Goal: Task Accomplishment & Management: Manage account settings

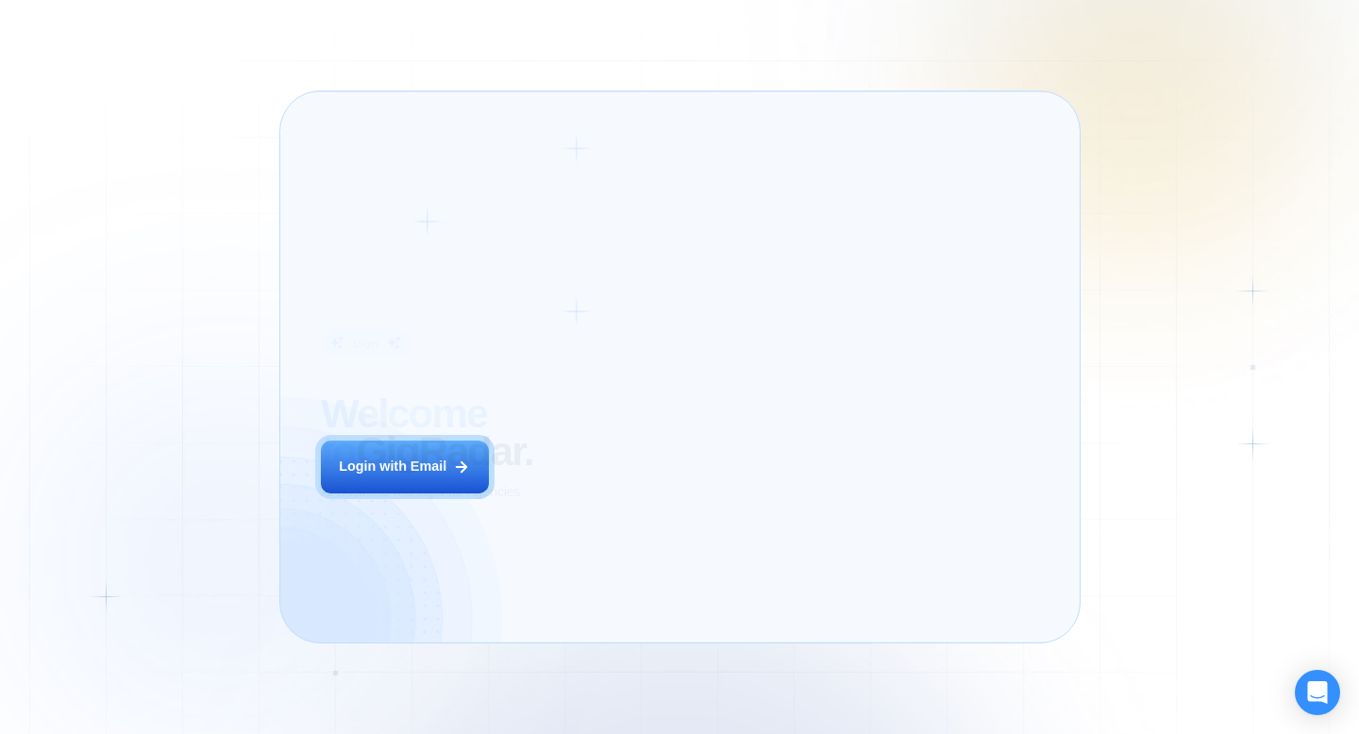
click at [569, 511] on div "Login ‍ Welcome to GigRadar. AI Business Manager for Agencies Login with Email" at bounding box center [471, 367] width 342 height 510
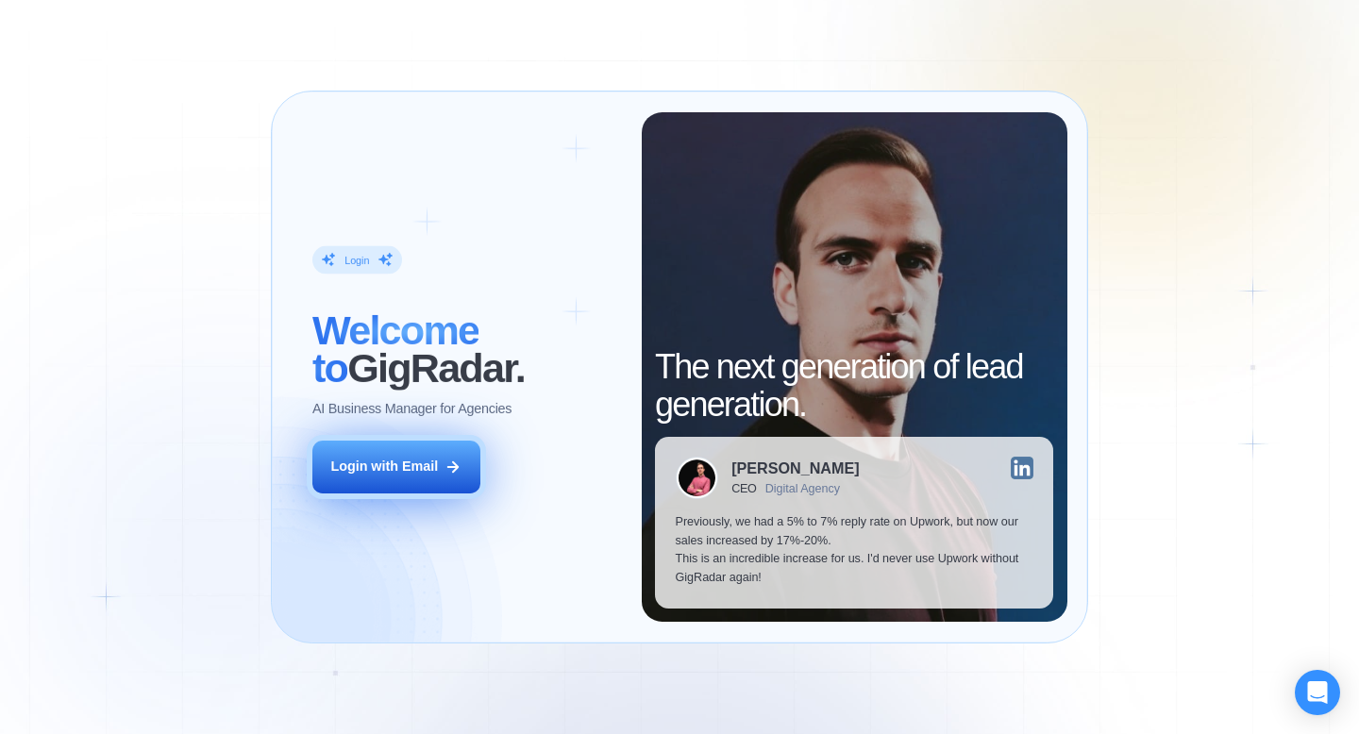
click at [464, 472] on button "Login with Email" at bounding box center [396, 467] width 168 height 53
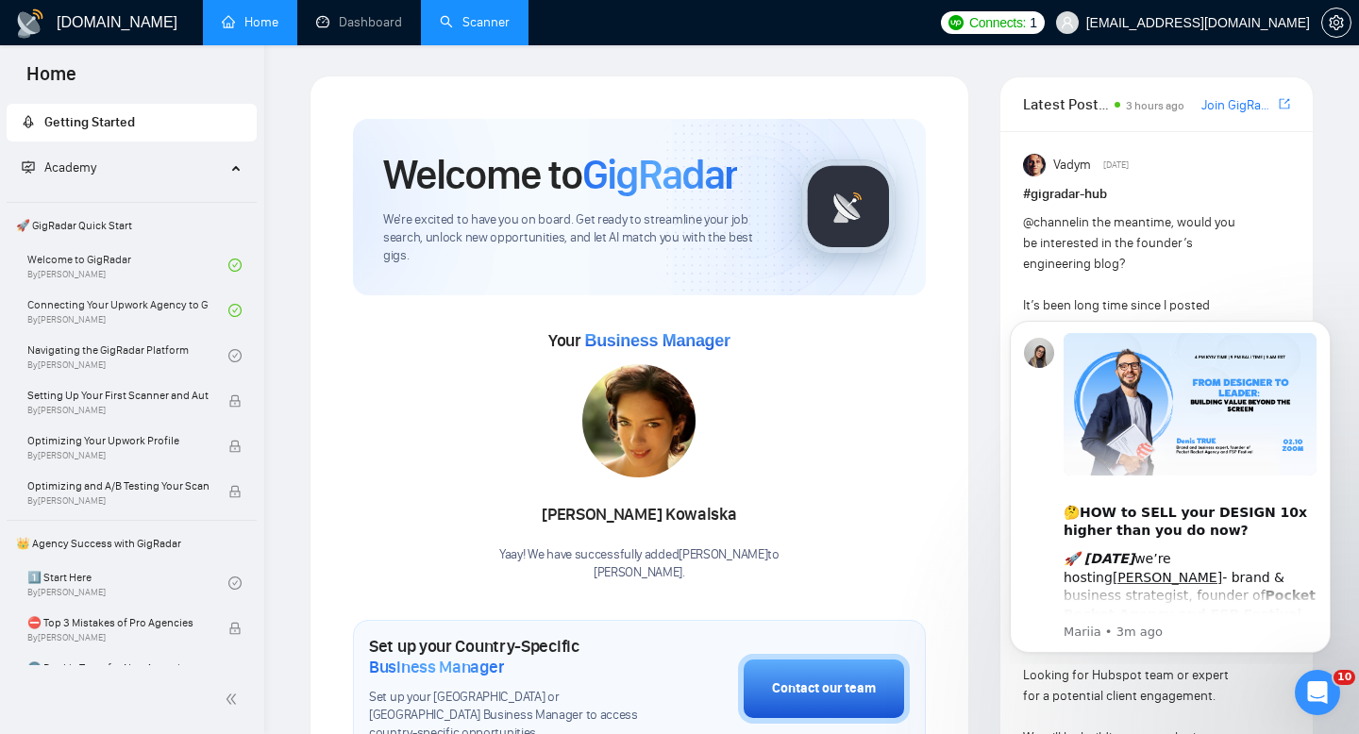
click at [473, 17] on link "Scanner" at bounding box center [475, 22] width 70 height 16
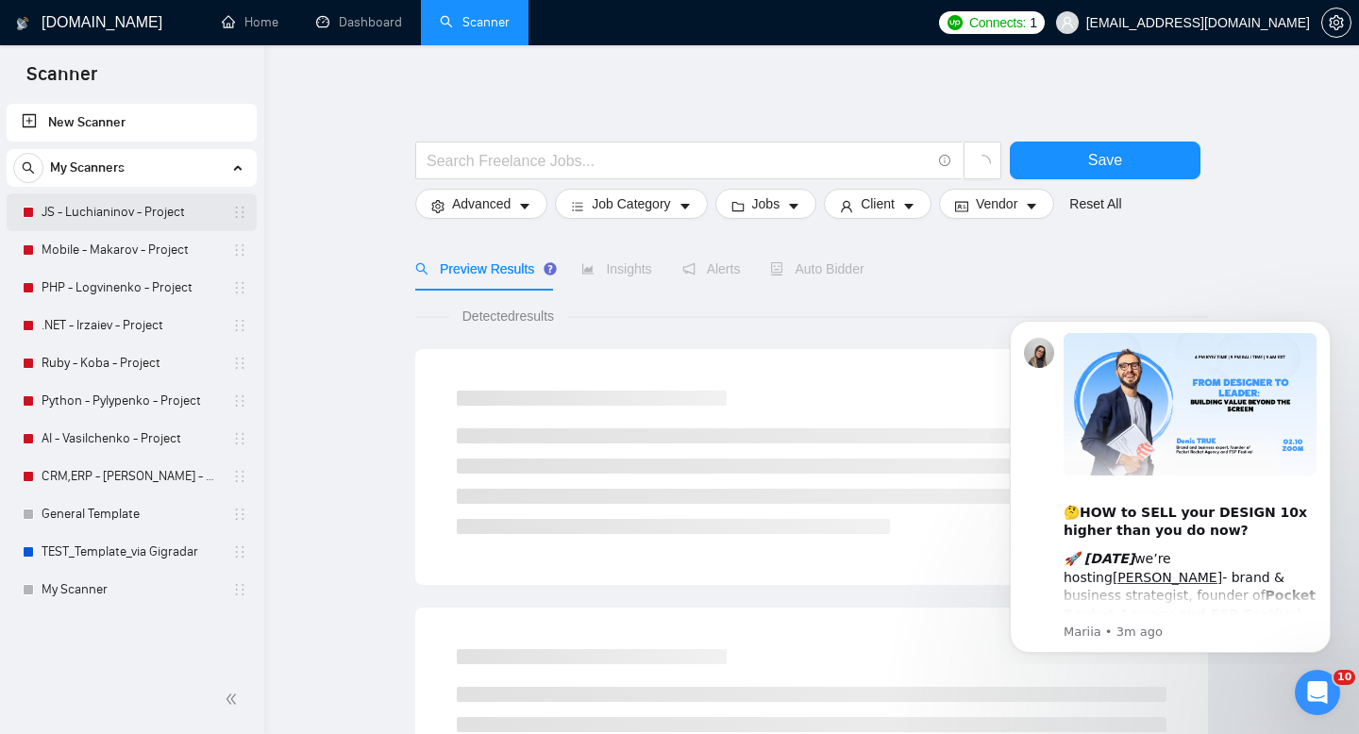
click at [114, 209] on link "JS - Luchianinov - Project" at bounding box center [131, 212] width 179 height 38
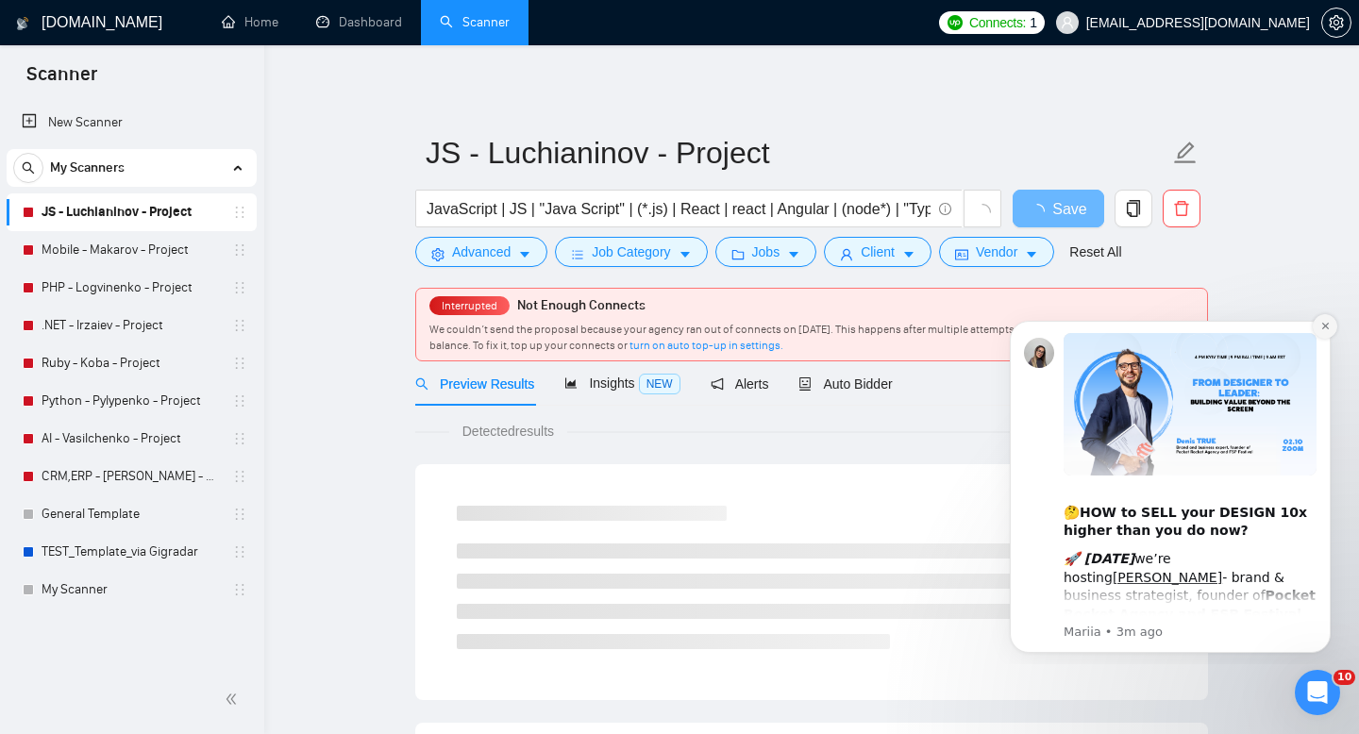
click at [1328, 328] on icon "Dismiss notification" at bounding box center [1324, 326] width 7 height 7
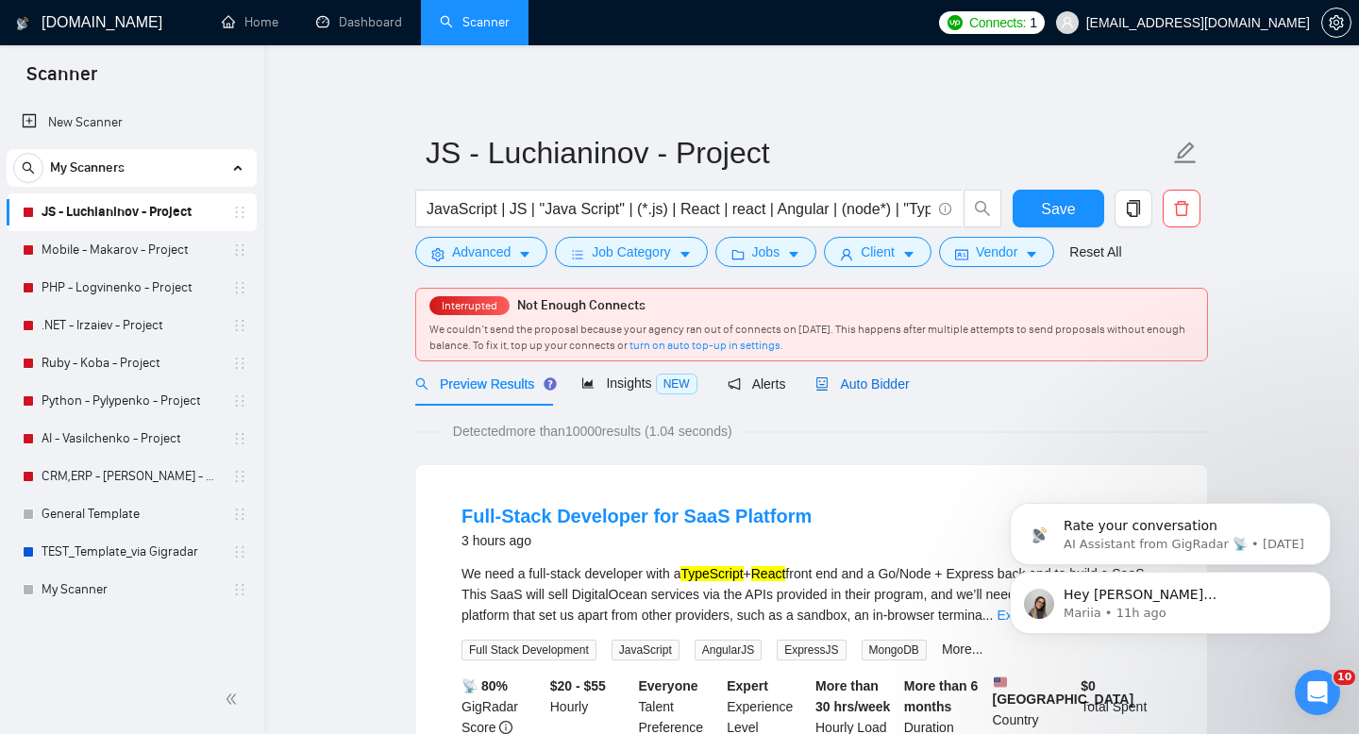
click at [873, 383] on span "Auto Bidder" at bounding box center [861, 384] width 93 height 15
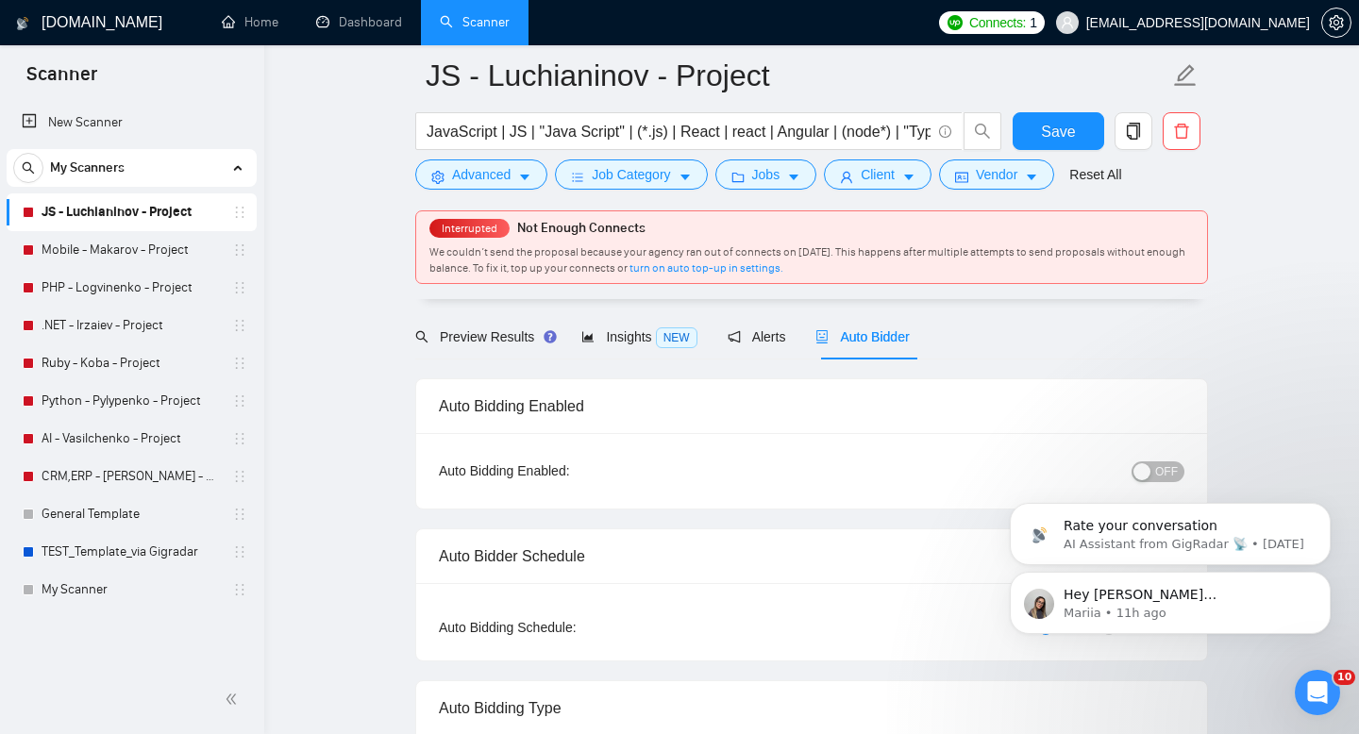
scroll to position [150, 0]
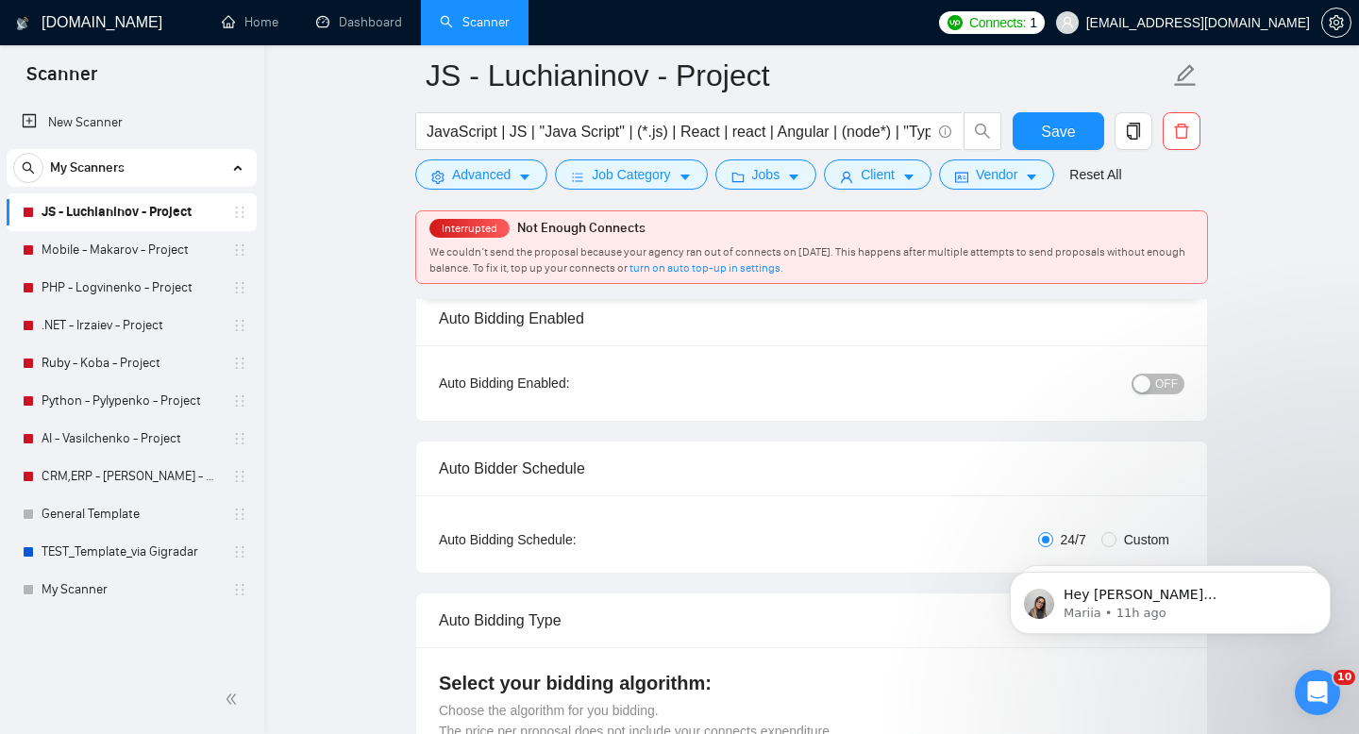
click at [1147, 382] on div "button" at bounding box center [1141, 384] width 17 height 17
click at [1092, 118] on button "Save" at bounding box center [1059, 131] width 92 height 38
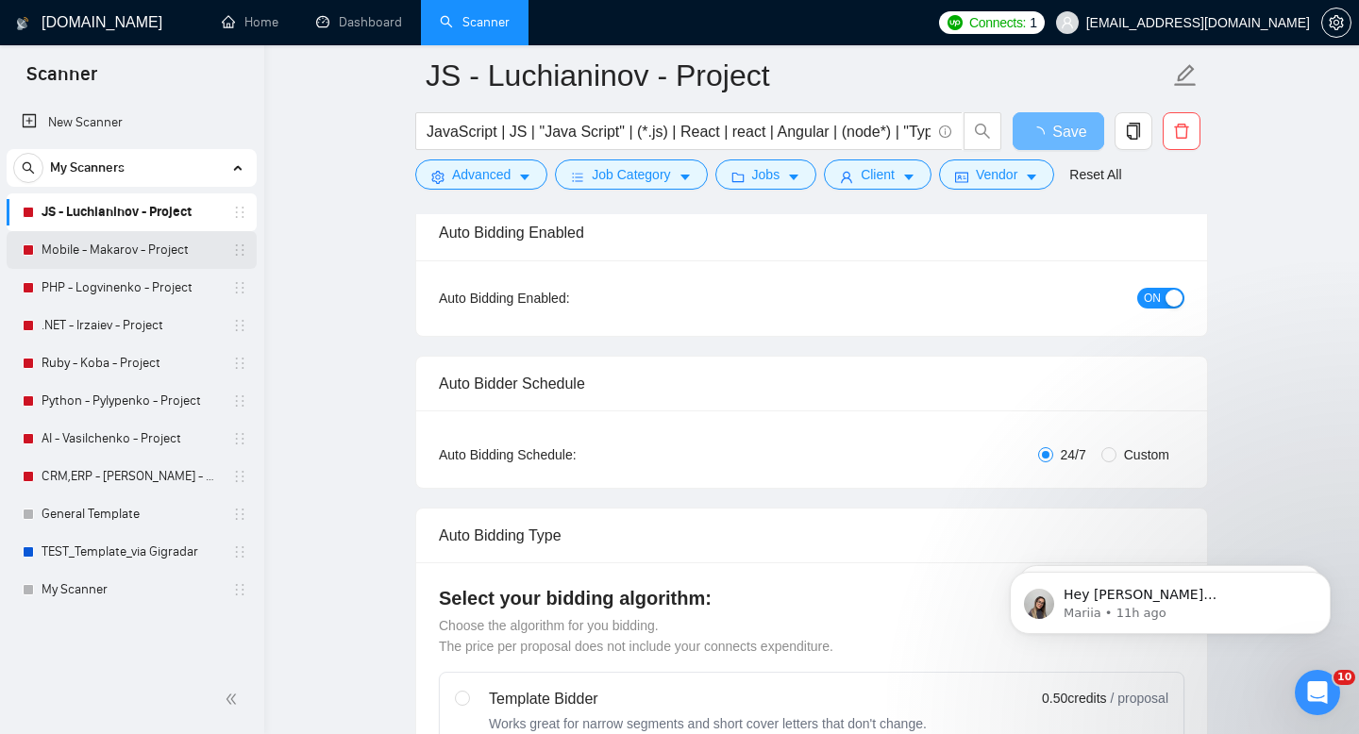
click at [100, 249] on link "Mobile - Makarov - Project" at bounding box center [131, 250] width 179 height 38
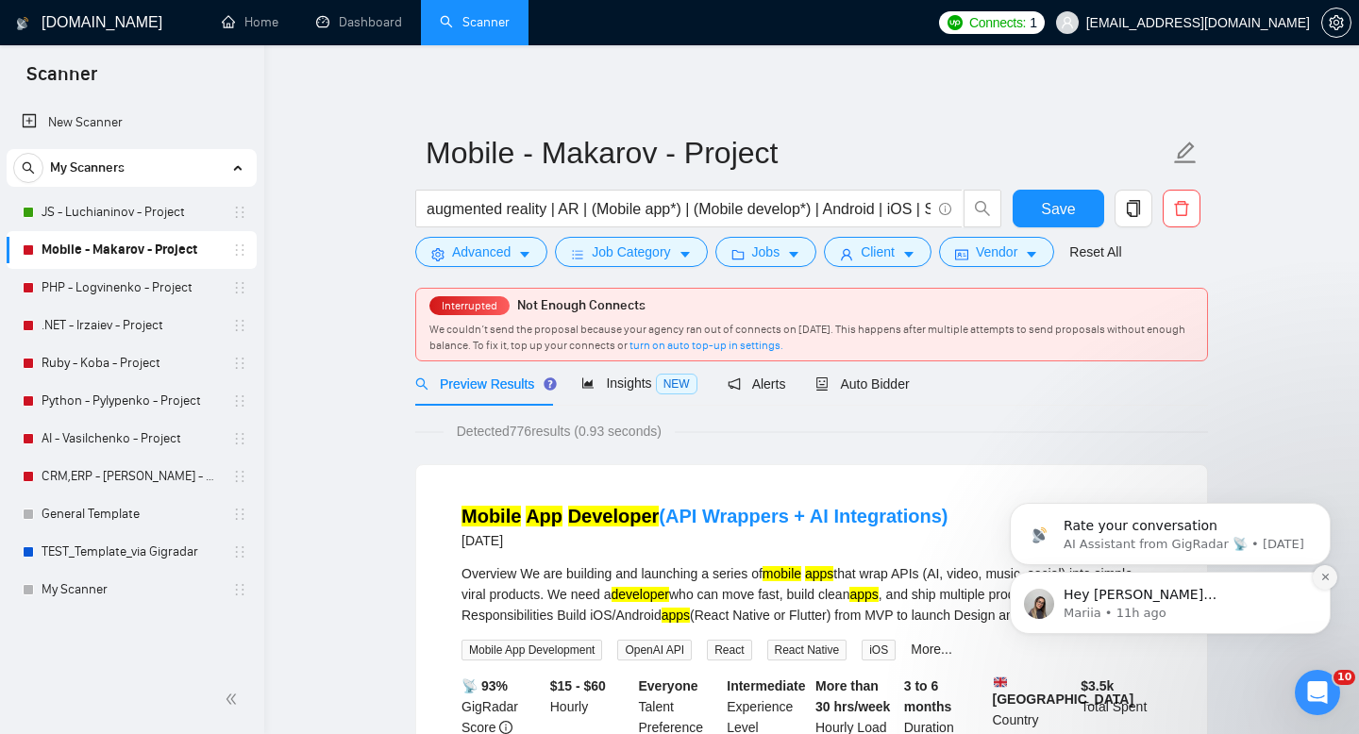
click at [1320, 578] on icon "Dismiss notification" at bounding box center [1325, 577] width 10 height 10
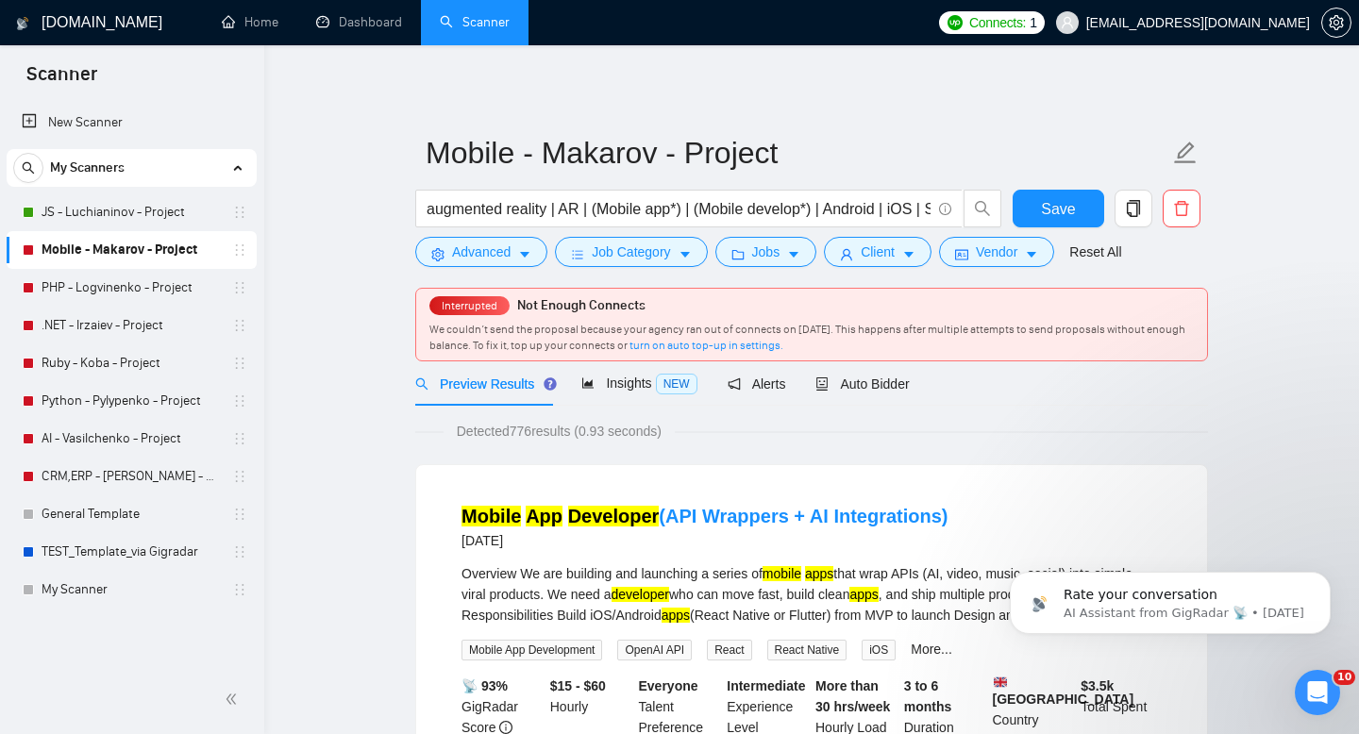
click at [1321, 578] on icon "Dismiss notification" at bounding box center [1325, 578] width 8 height 8
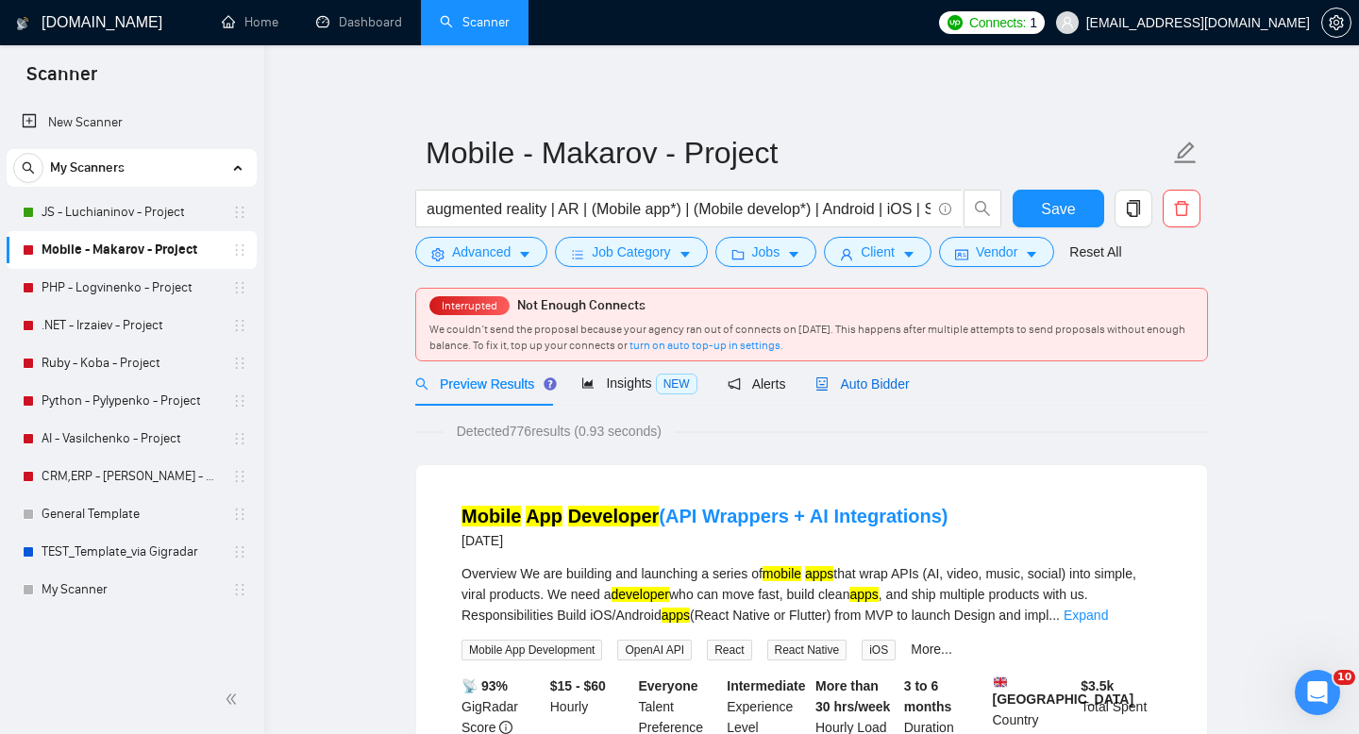
click at [846, 376] on div "Auto Bidder" at bounding box center [861, 384] width 93 height 21
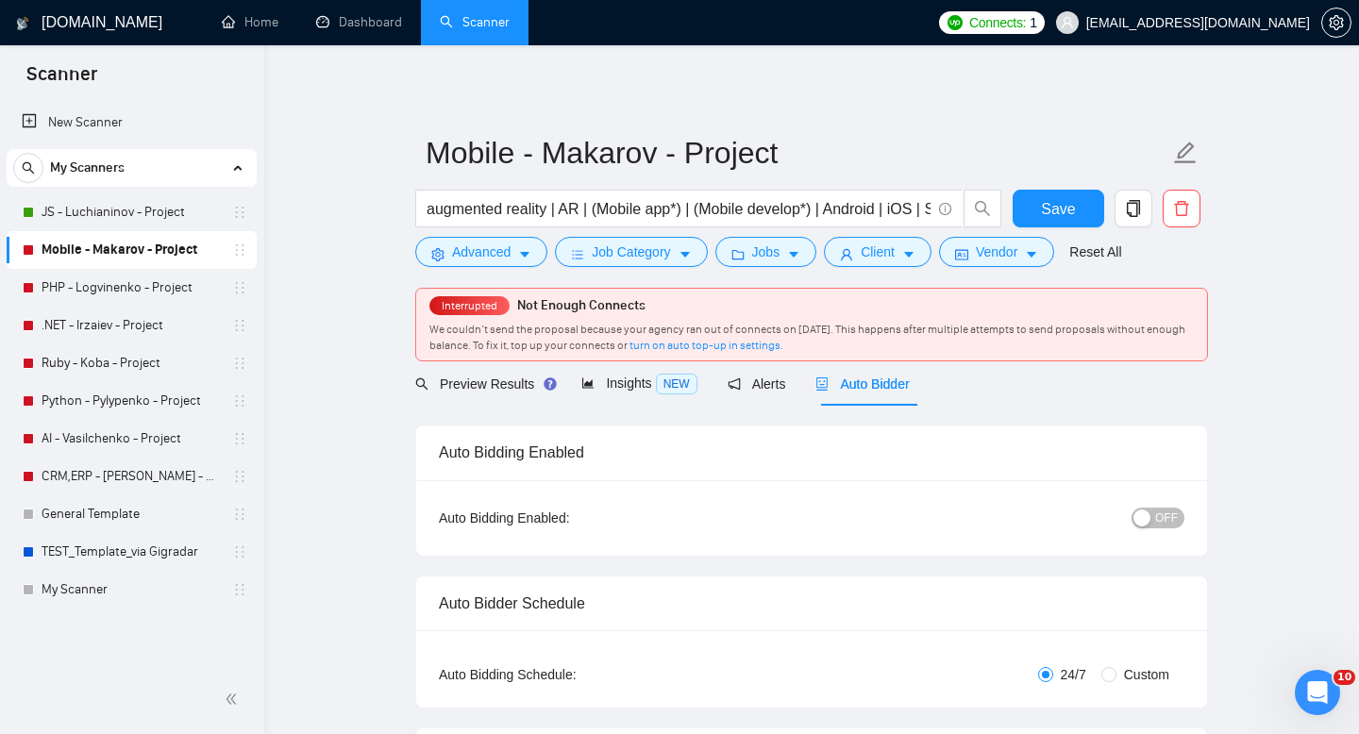
click at [1159, 512] on span "OFF" at bounding box center [1166, 518] width 23 height 21
click at [1047, 212] on span "Save" at bounding box center [1058, 209] width 34 height 24
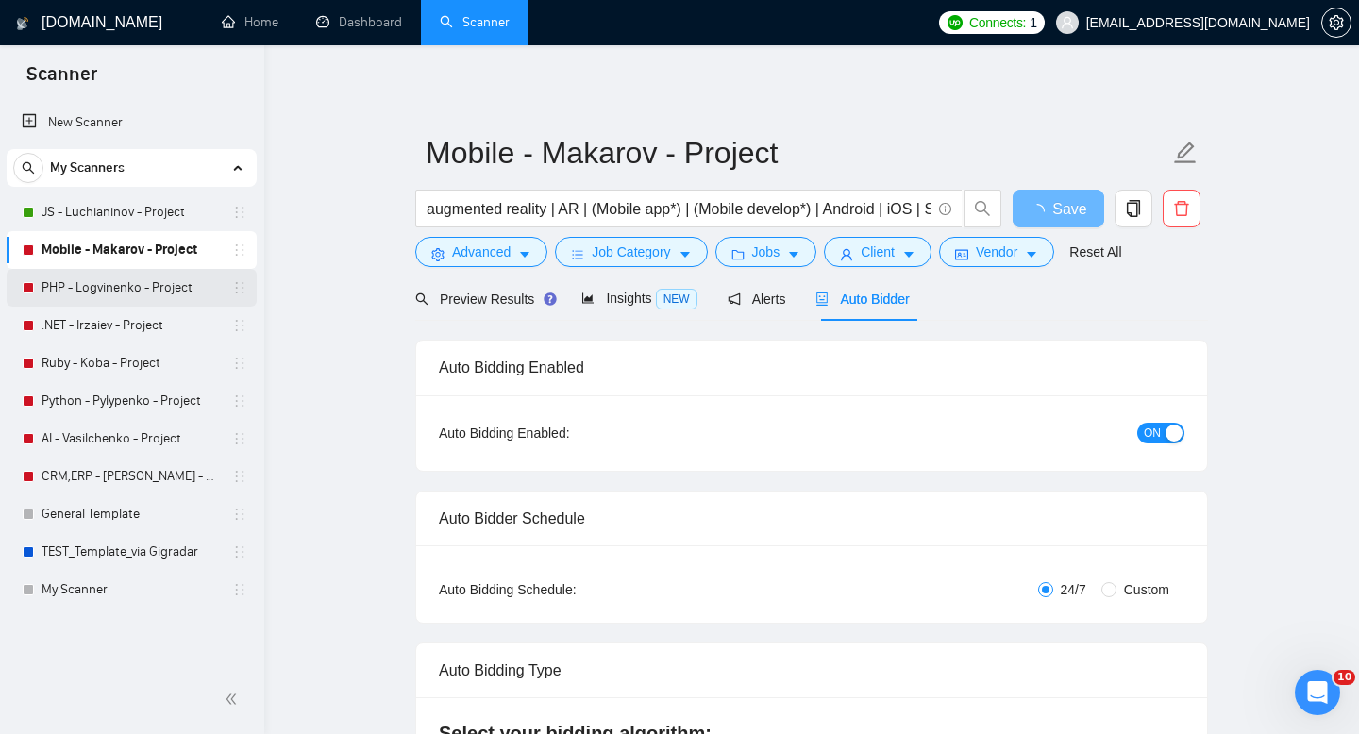
click at [98, 289] on link "PHP - Logvinenko - Project" at bounding box center [131, 288] width 179 height 38
click at [105, 287] on link "PHP - Logvinenko - Project" at bounding box center [131, 288] width 179 height 38
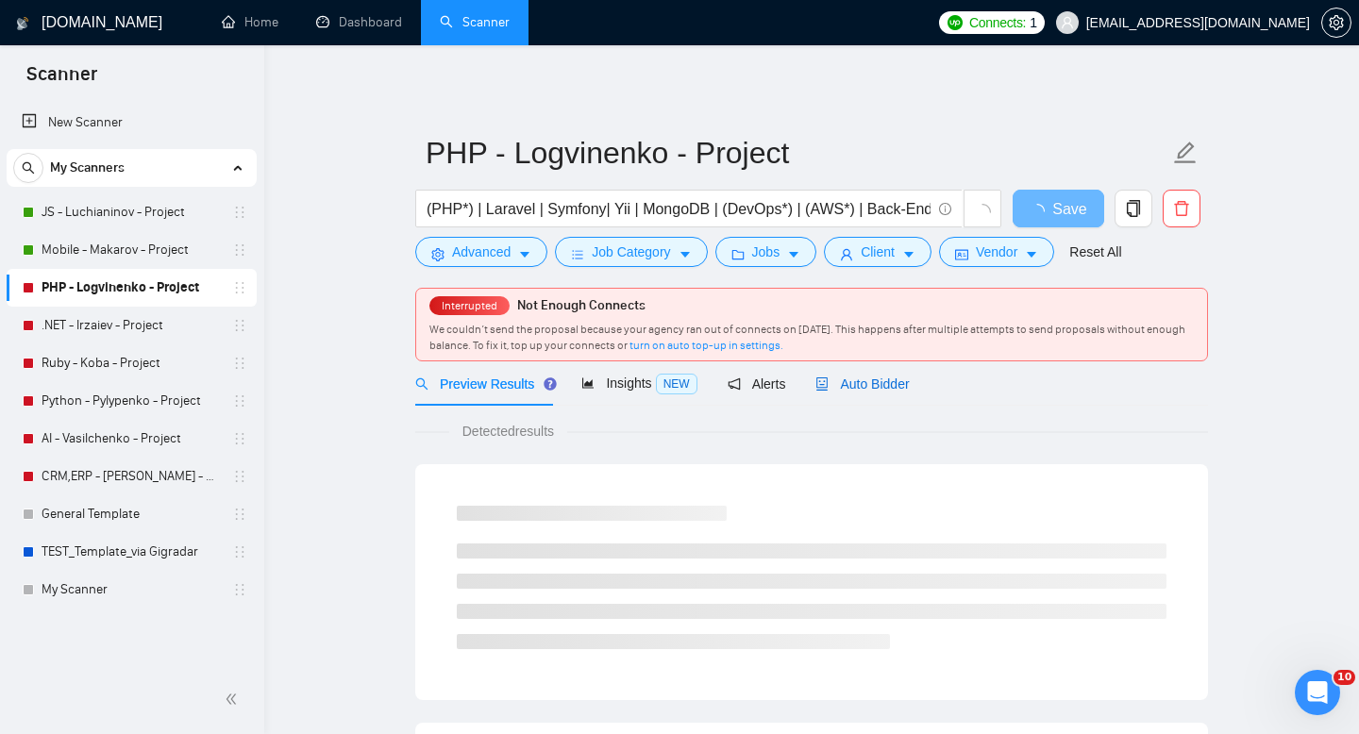
click at [847, 383] on span "Auto Bidder" at bounding box center [861, 384] width 93 height 15
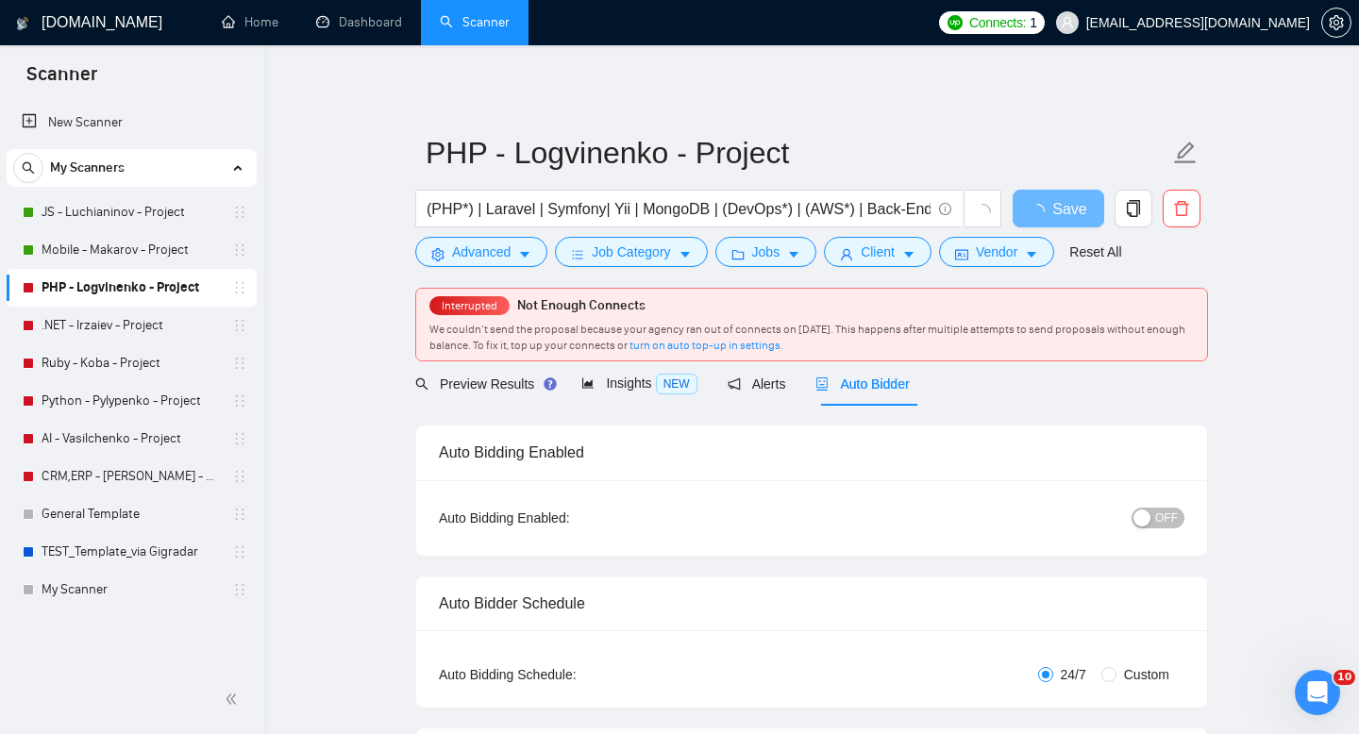
click at [1156, 518] on span "OFF" at bounding box center [1166, 518] width 23 height 21
click at [85, 324] on link ".NET - Irzaiev - Project" at bounding box center [131, 326] width 179 height 38
click at [1064, 212] on span "Save" at bounding box center [1058, 209] width 34 height 24
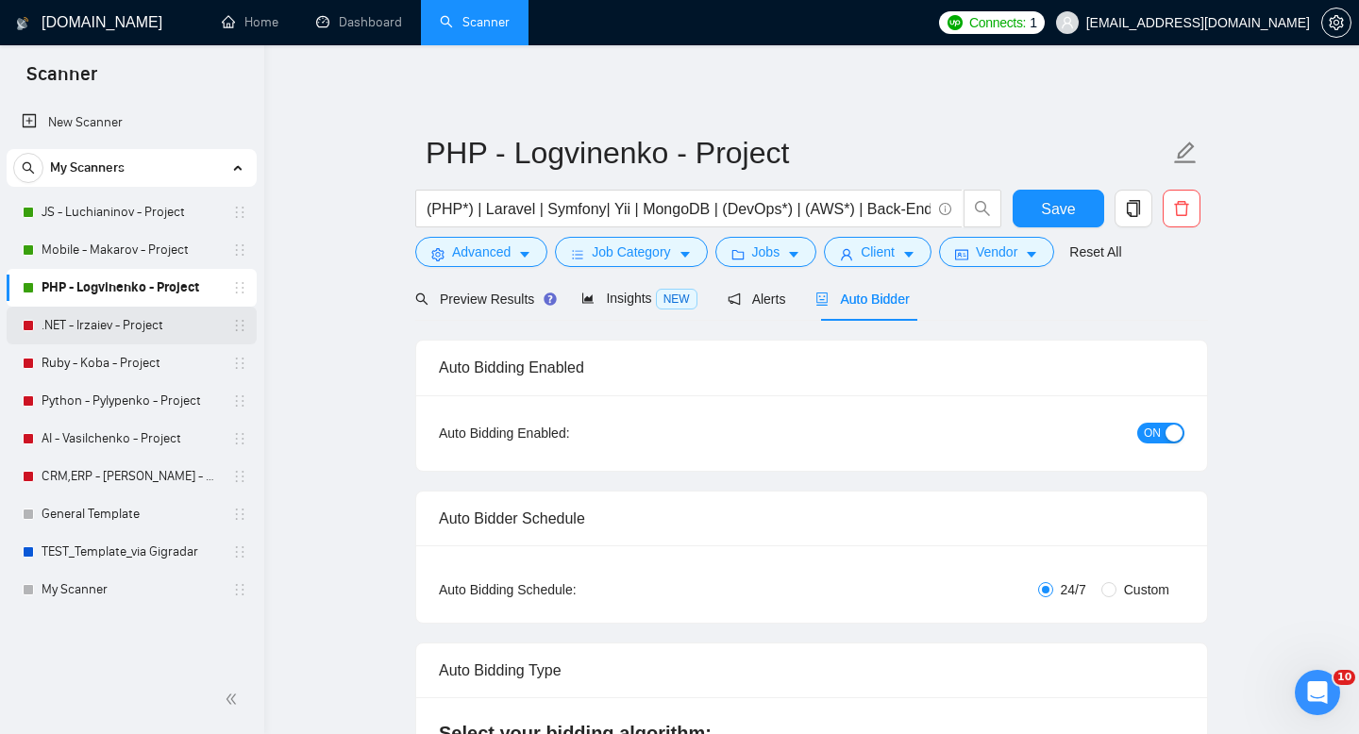
click at [101, 327] on link ".NET - Irzaiev - Project" at bounding box center [131, 326] width 179 height 38
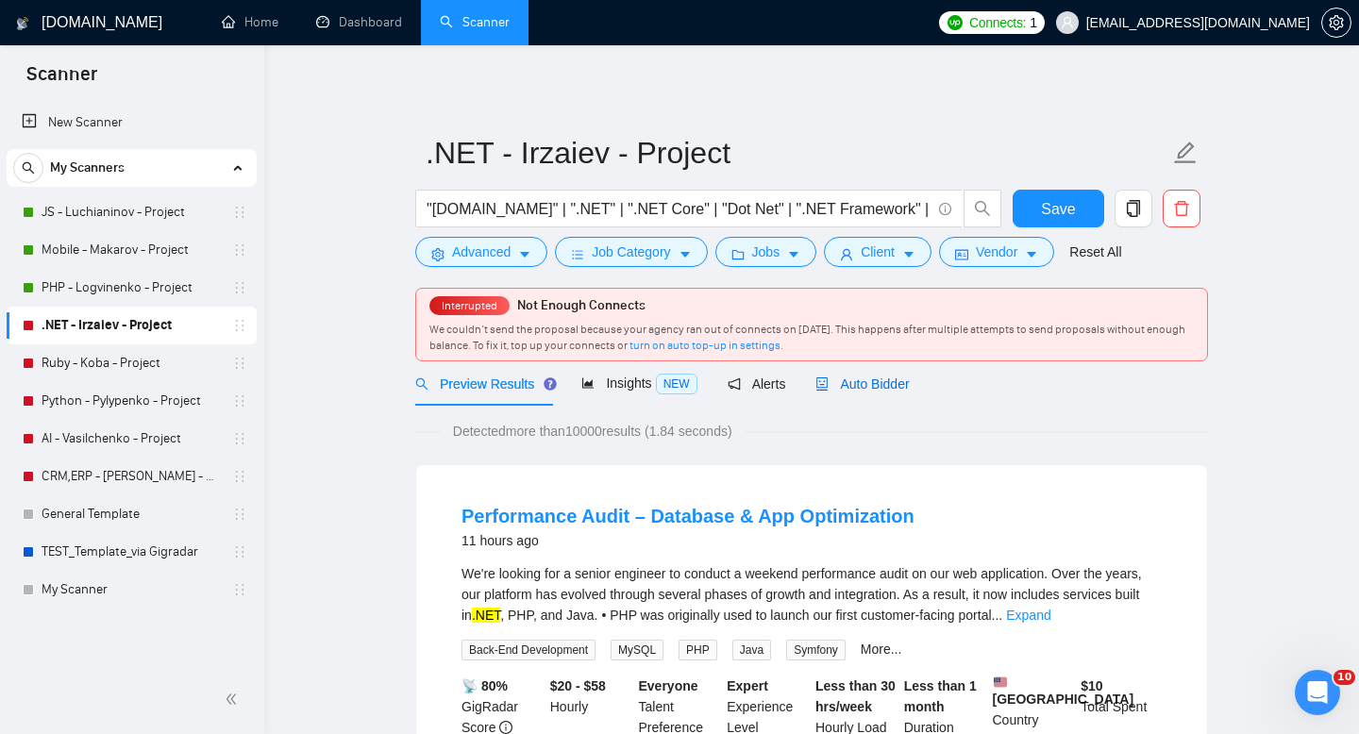
click at [875, 379] on span "Auto Bidder" at bounding box center [861, 384] width 93 height 15
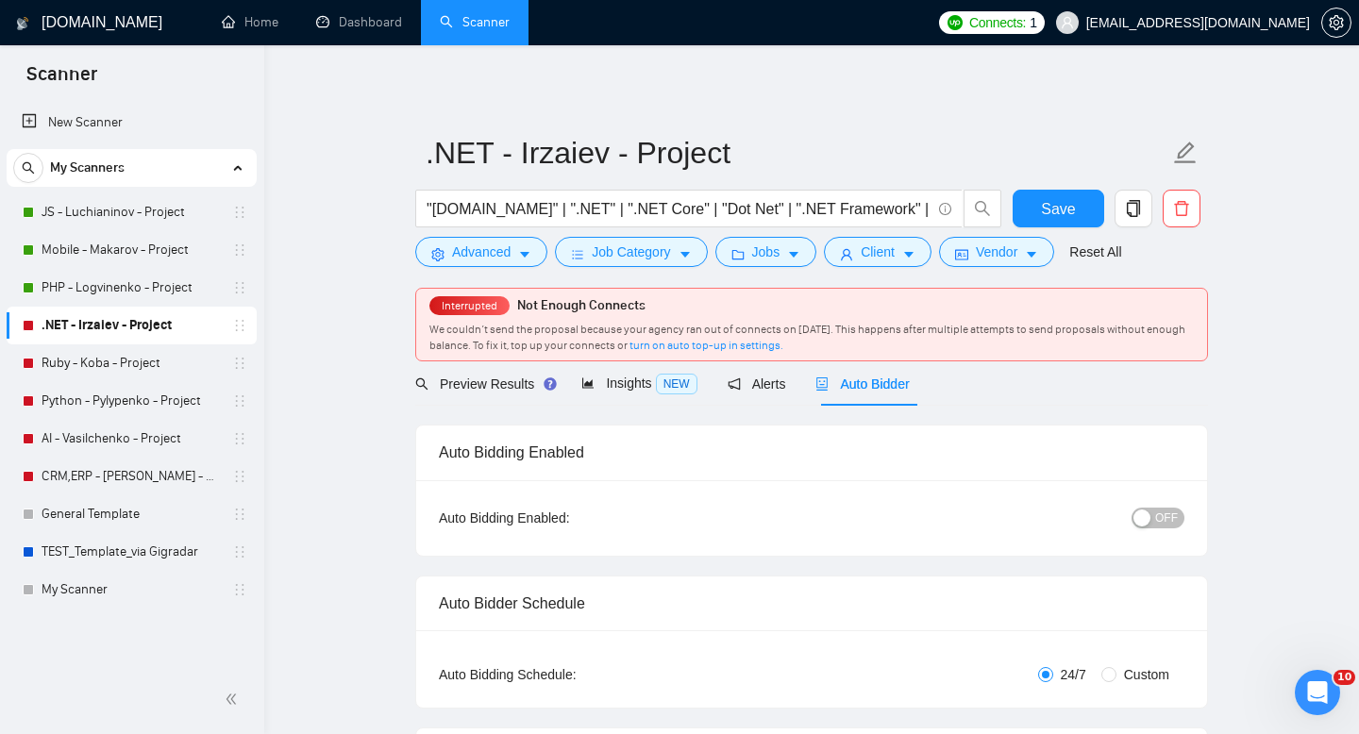
click at [1160, 513] on span "OFF" at bounding box center [1166, 518] width 23 height 21
click at [1046, 211] on span "Save" at bounding box center [1058, 209] width 34 height 24
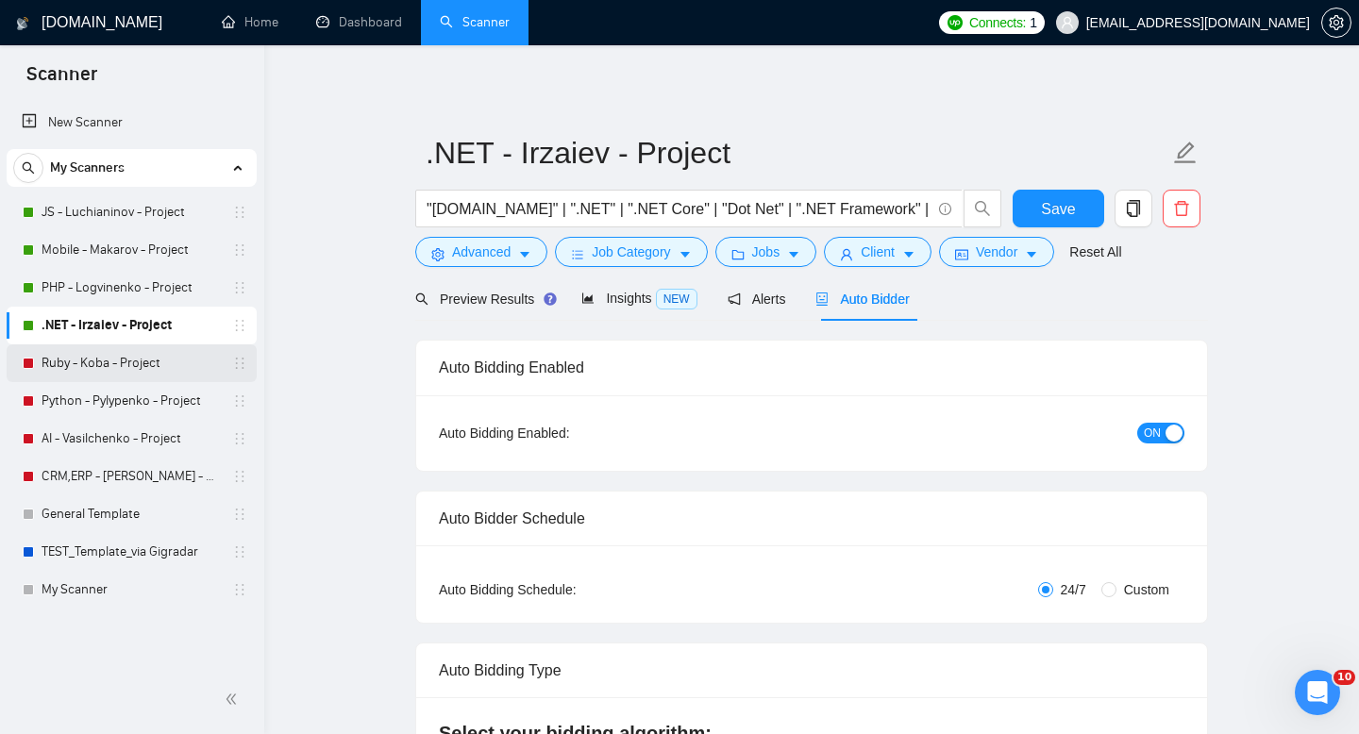
click at [129, 354] on link "Ruby - Koba - Project" at bounding box center [131, 363] width 179 height 38
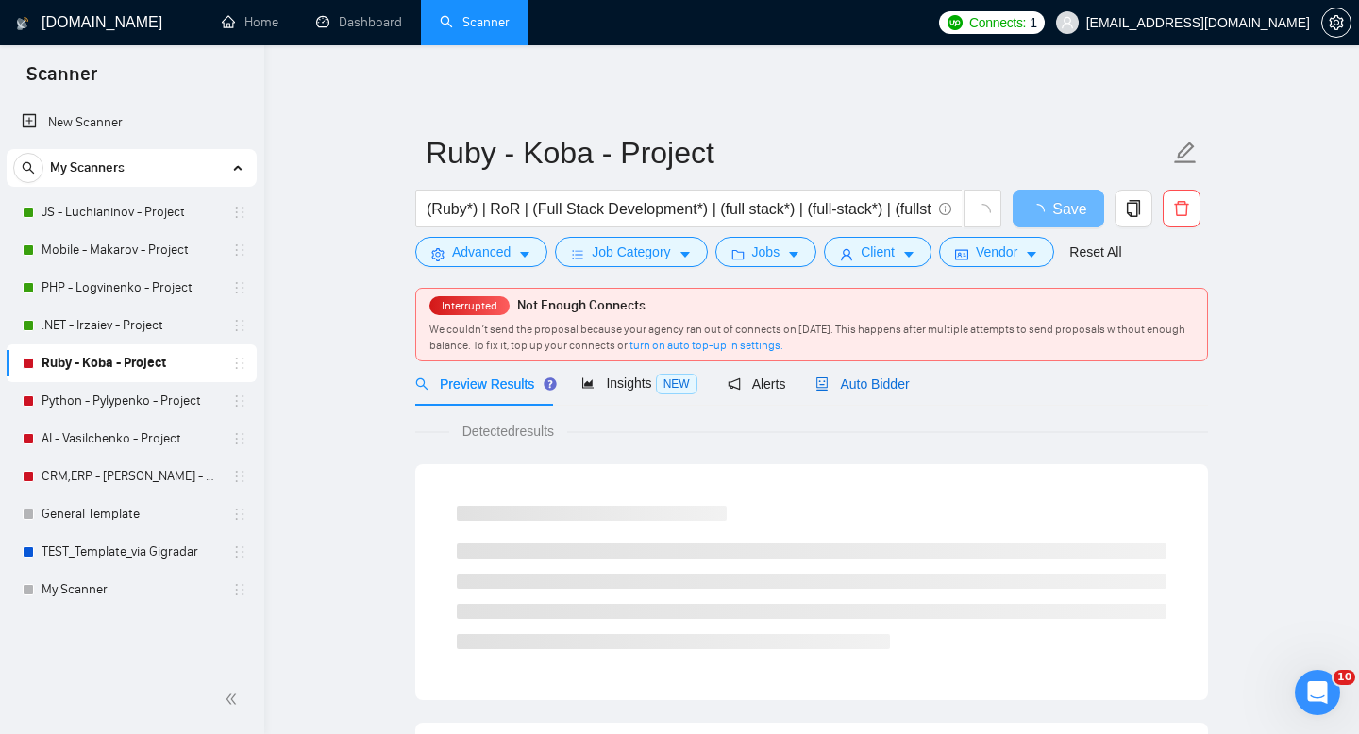
click at [874, 377] on span "Auto Bidder" at bounding box center [861, 384] width 93 height 15
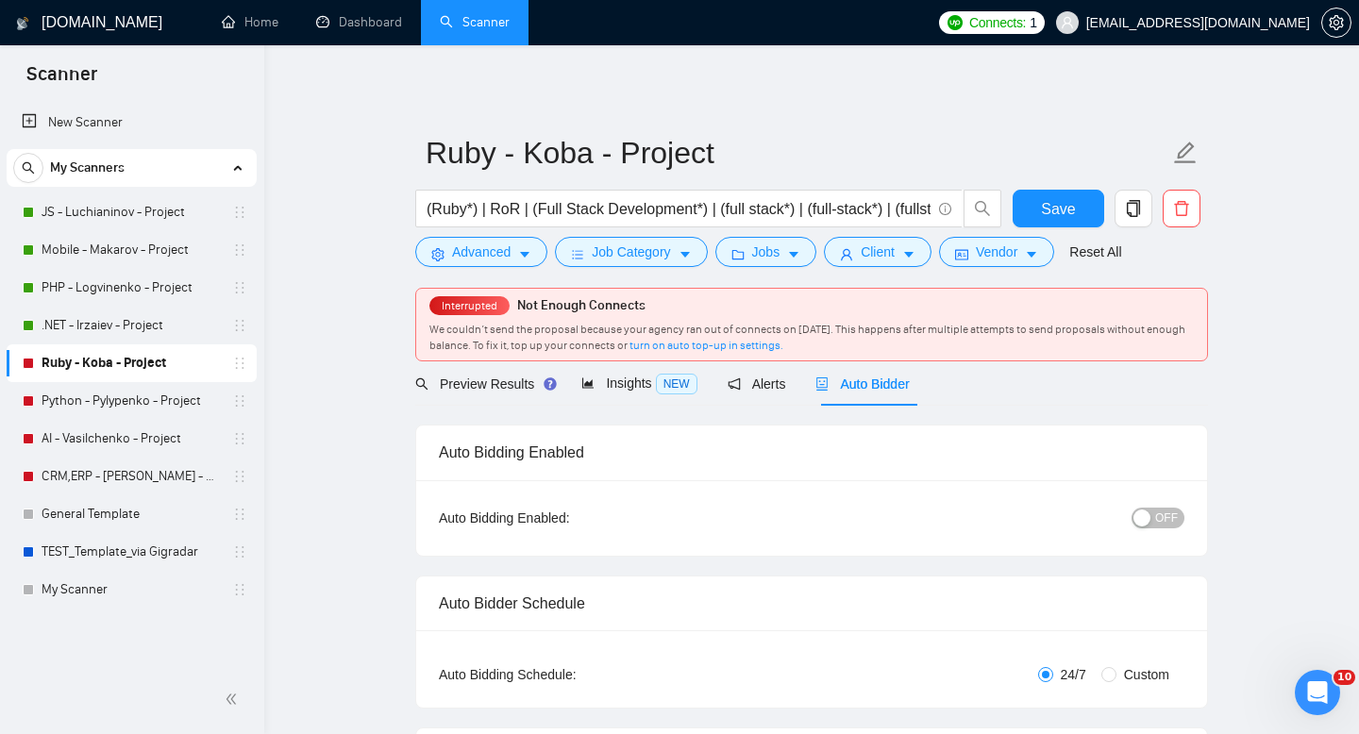
click at [1164, 516] on span "OFF" at bounding box center [1166, 518] width 23 height 21
